Goal: Task Accomplishment & Management: Use online tool/utility

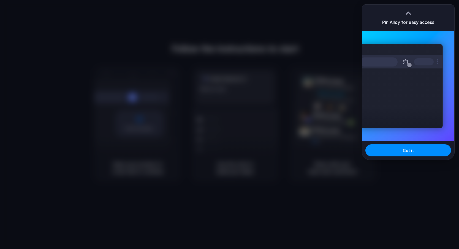
click at [282, 51] on div at bounding box center [229, 124] width 459 height 249
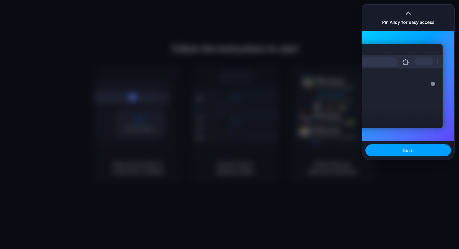
click at [402, 151] on button "Got it" at bounding box center [408, 151] width 86 height 12
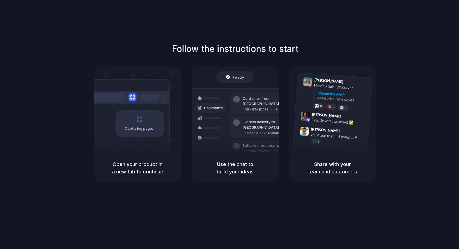
click at [329, 47] on div "Follow the instructions to start Capturing page Open your product in a new tab …" at bounding box center [235, 112] width 459 height 140
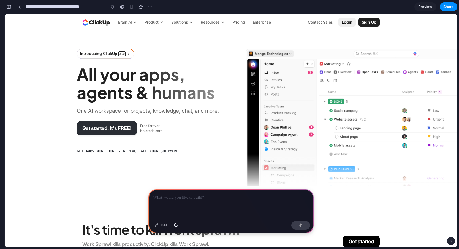
scroll to position [4, 0]
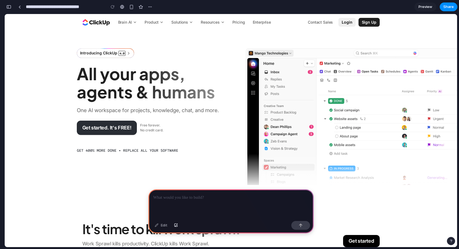
click at [192, 94] on h1 "All your apps, agents & humans" at bounding box center [151, 84] width 149 height 39
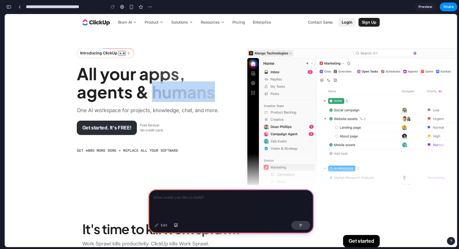
click at [192, 94] on h1 "All your apps, agents & humans" at bounding box center [151, 84] width 149 height 39
click at [184, 93] on h1 "All your apps, agents & humans" at bounding box center [151, 84] width 149 height 39
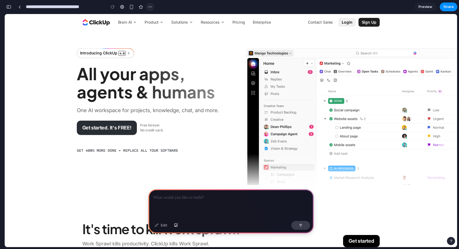
click at [150, 7] on div "button" at bounding box center [150, 7] width 4 height 4
click at [150, 7] on div "Duplicate Delete" at bounding box center [229, 124] width 459 height 249
click at [164, 226] on div "Edit" at bounding box center [161, 225] width 18 height 9
click at [167, 196] on p at bounding box center [230, 198] width 155 height 7
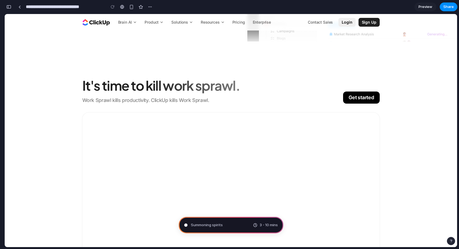
scroll to position [169, 0]
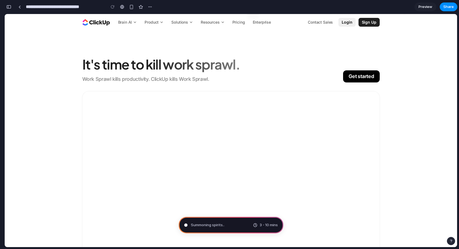
click at [177, 78] on p "Work Sprawl kills productivity. ClickUp kills Work Sprawl." at bounding box center [212, 79] width 261 height 7
click at [177, 64] on h2 "It's time to kill work sprawl." at bounding box center [161, 64] width 158 height 17
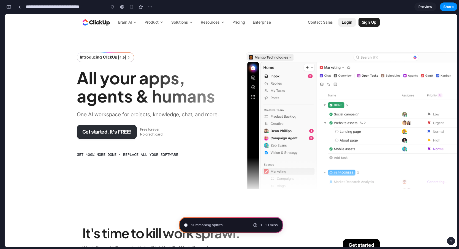
click at [153, 69] on h1 "All your apps, agents & humans" at bounding box center [151, 88] width 149 height 39
click at [152, 23] on span "Product" at bounding box center [152, 23] width 14 height 6
click at [157, 47] on div "Introducing ClickUp 4.0 All your apps, agents & humans One AI workspace for pro…" at bounding box center [231, 110] width 452 height 159
